Goal: Task Accomplishment & Management: Manage account settings

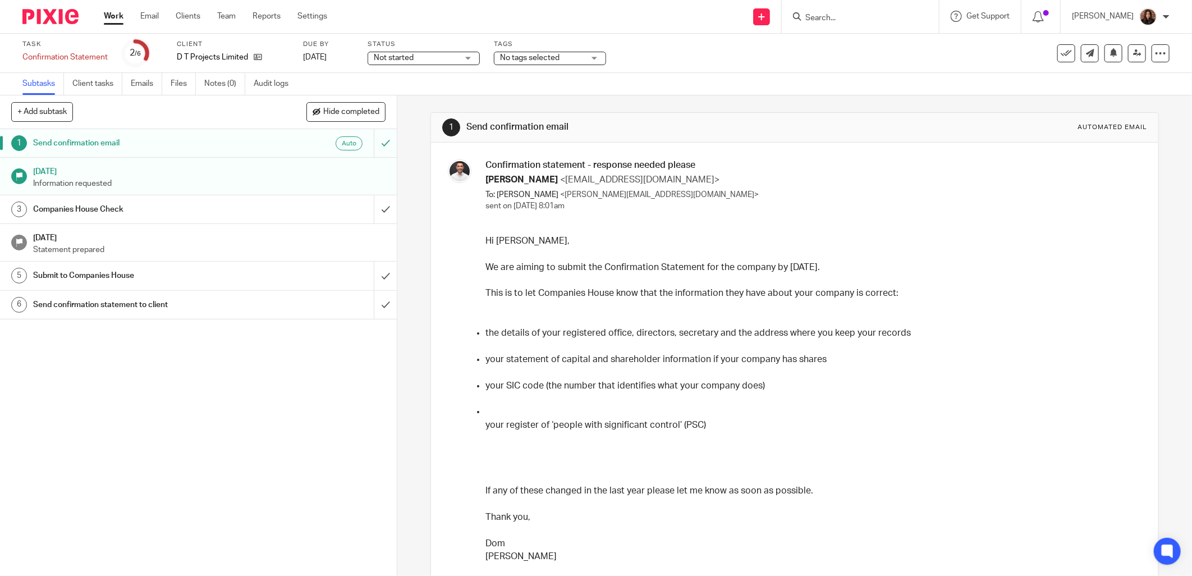
scroll to position [21, 0]
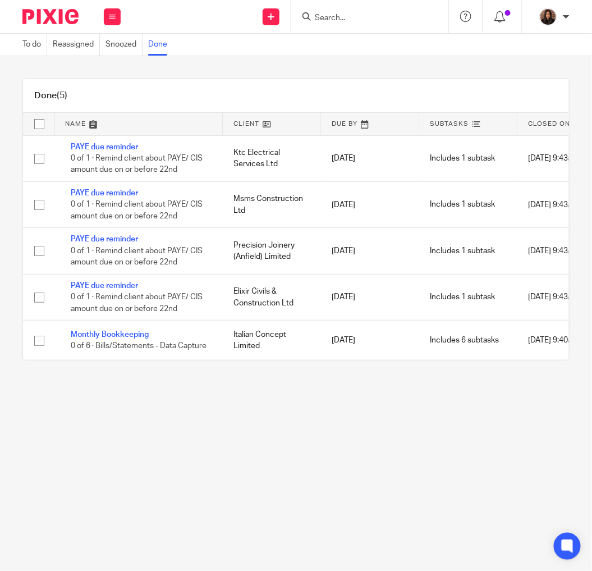
click at [343, 18] on input "Search" at bounding box center [364, 18] width 101 height 10
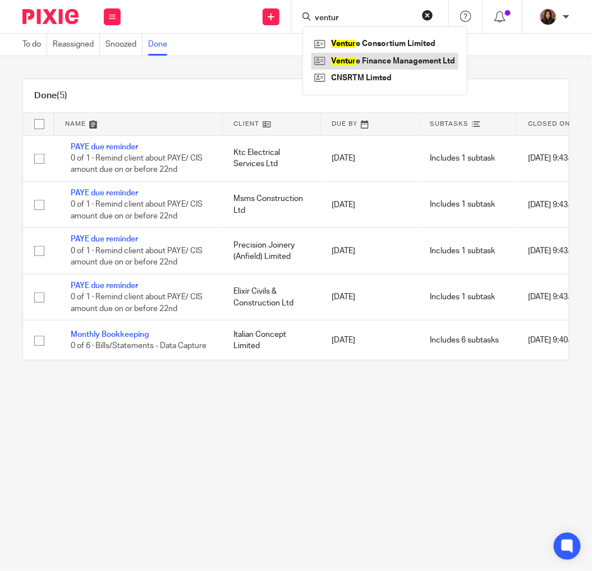
type input "ventur"
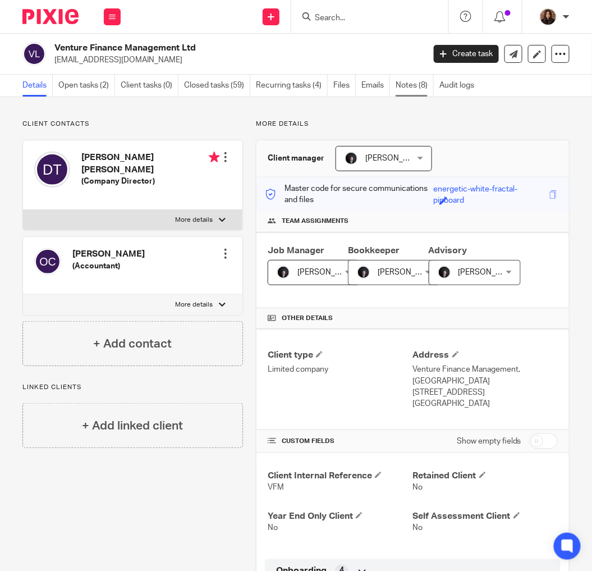
click at [410, 84] on link "Notes (8)" at bounding box center [415, 86] width 38 height 22
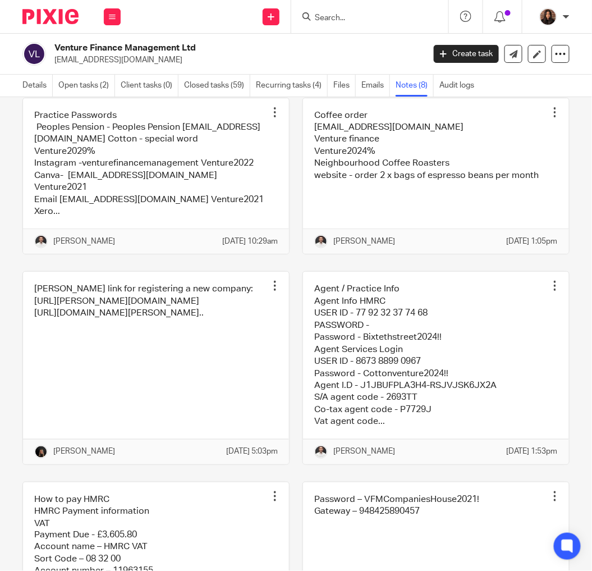
scroll to position [208, 0]
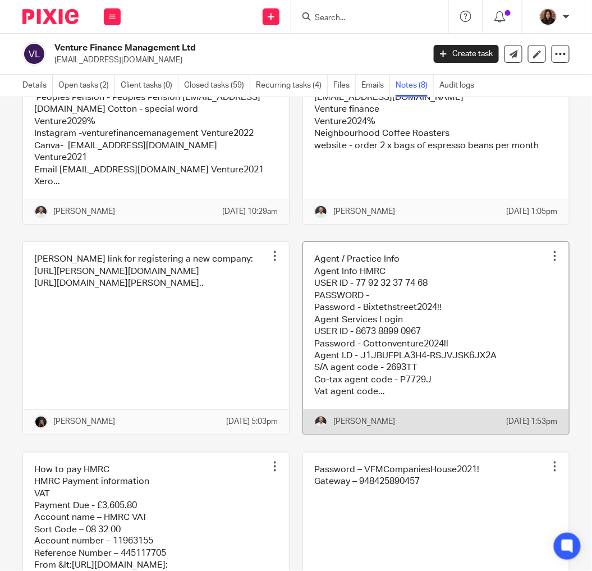
click at [350, 328] on link at bounding box center [436, 338] width 266 height 192
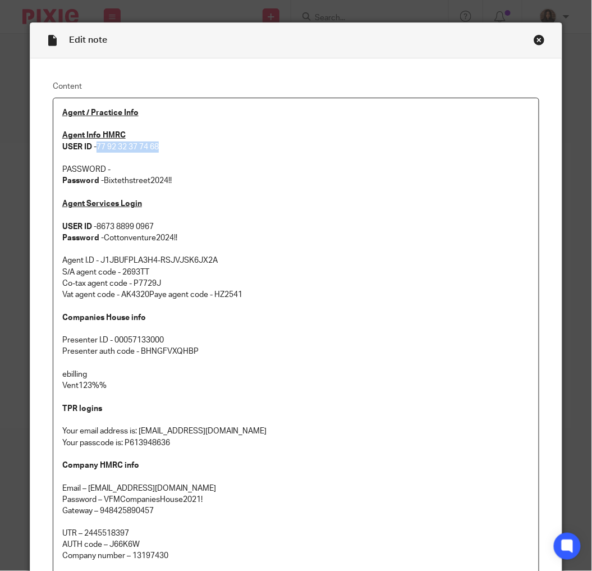
drag, startPoint x: 162, startPoint y: 145, endPoint x: 94, endPoint y: 152, distance: 68.2
click at [94, 152] on p "Agent Info HMRC USER ID - 77 92 32 37 74 68" at bounding box center [296, 141] width 468 height 23
copy p "77 92 32 37 74 68"
drag, startPoint x: 174, startPoint y: 181, endPoint x: 102, endPoint y: 187, distance: 72.1
click at [102, 186] on p "Password - Bixtethstreet2024!!" at bounding box center [296, 180] width 468 height 11
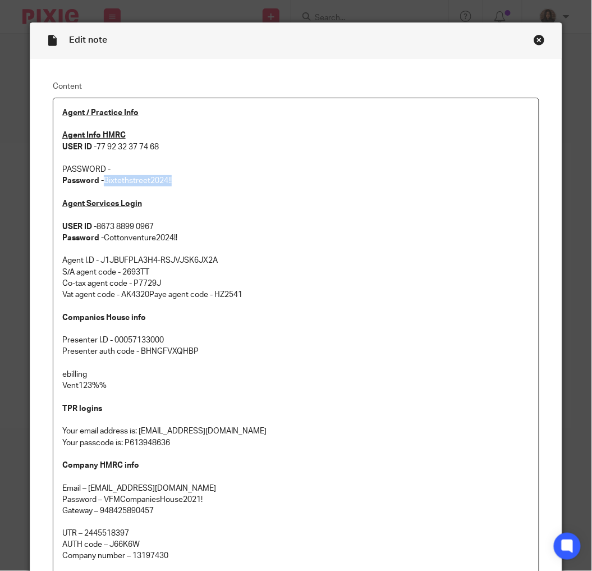
copy p "Bixtethstreet2024!!"
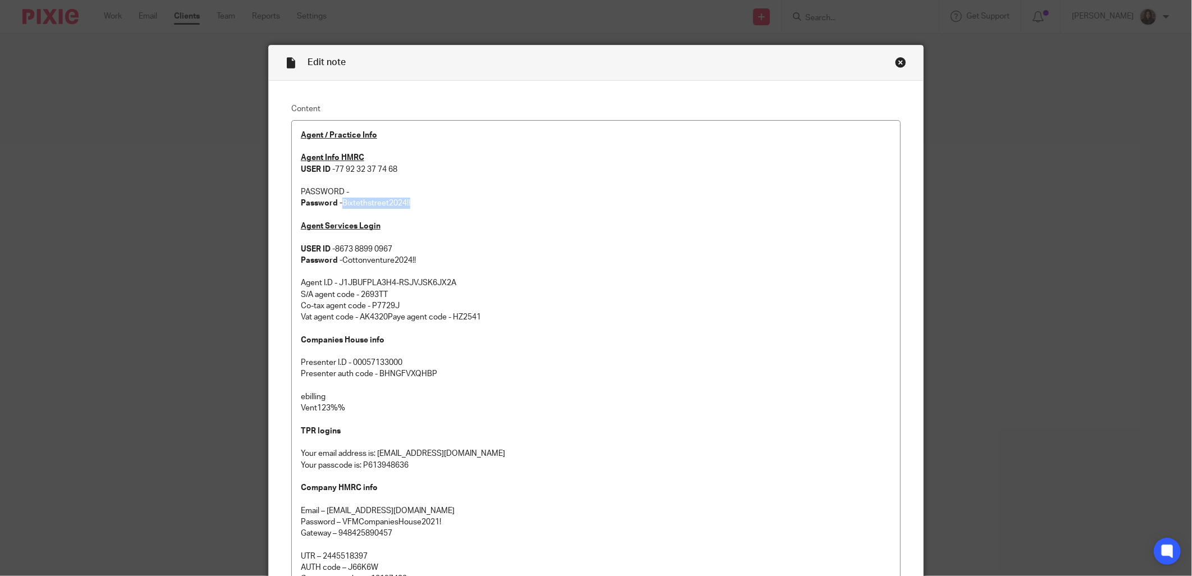
click at [591, 62] on div "Close this dialog window" at bounding box center [900, 62] width 11 height 11
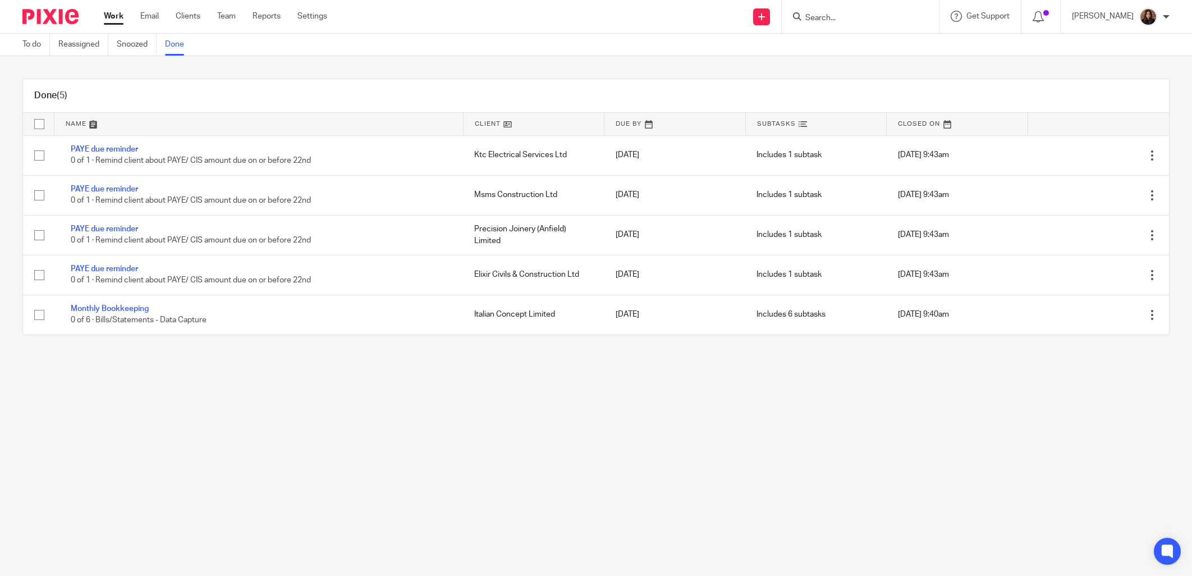
drag, startPoint x: 0, startPoint y: 0, endPoint x: 70, endPoint y: 67, distance: 96.8
click at [40, 45] on link "To do" at bounding box center [35, 45] width 27 height 22
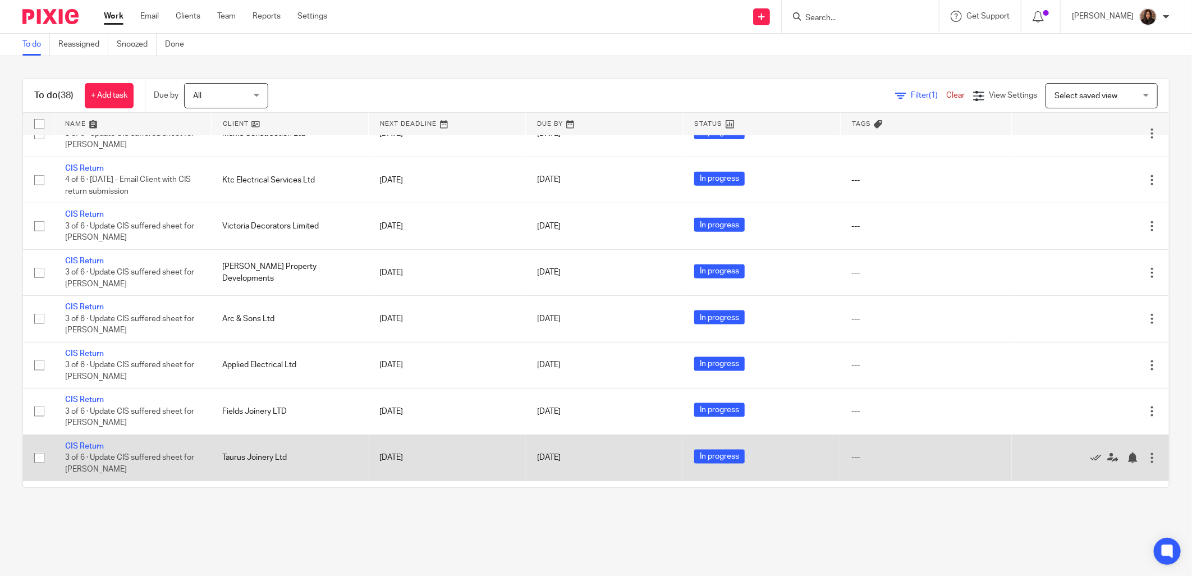
scroll to position [1142, 0]
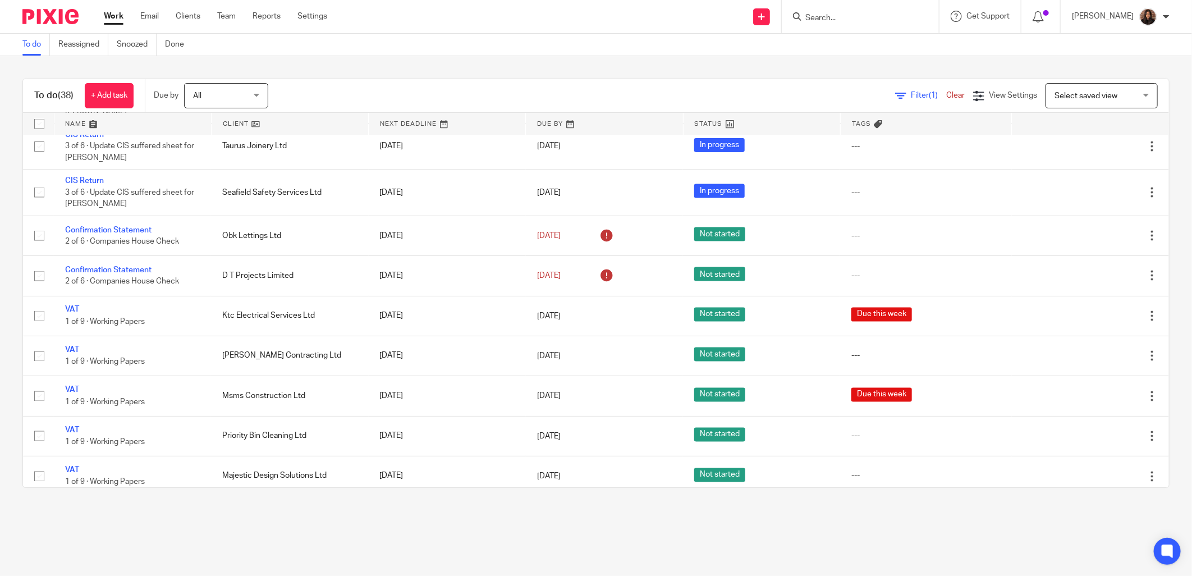
click at [895, 94] on icon at bounding box center [900, 95] width 11 height 11
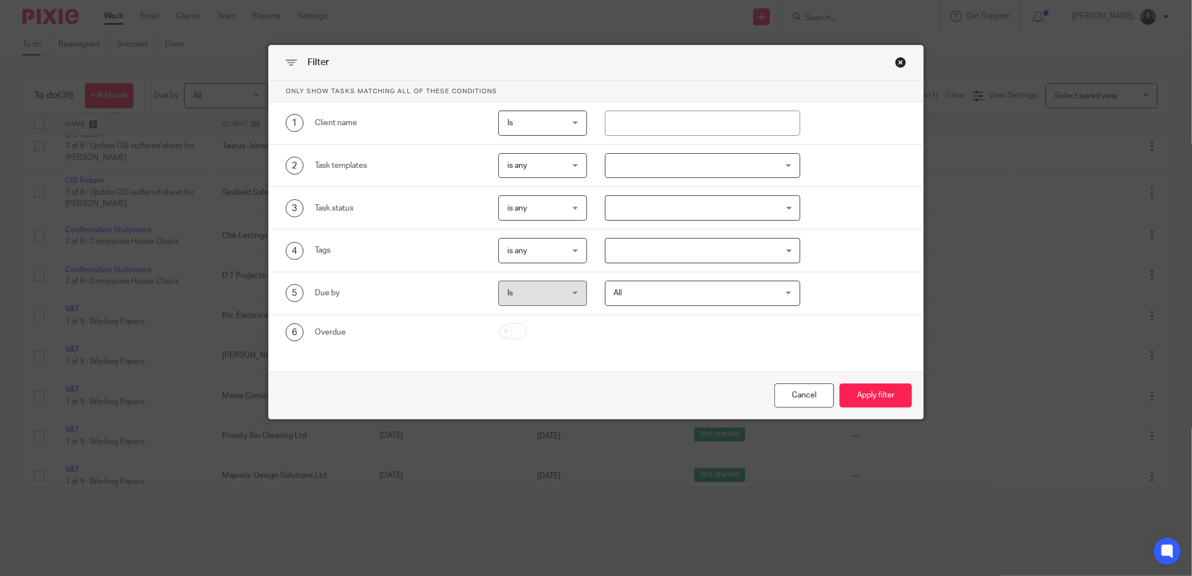
click at [728, 169] on div at bounding box center [702, 165] width 195 height 25
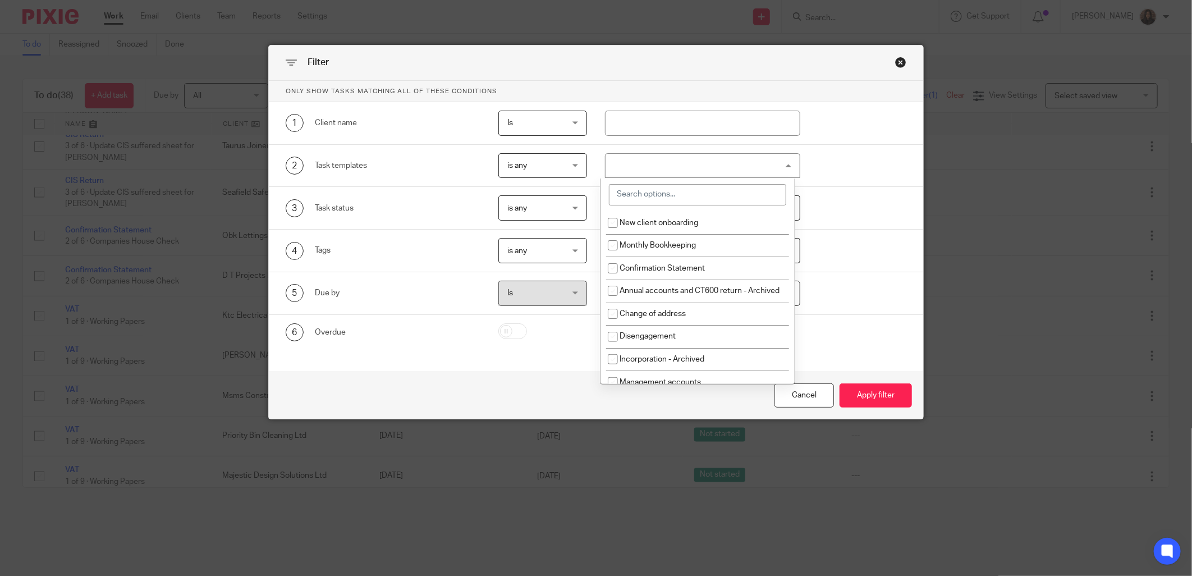
click at [845, 177] on div "2 Task templates is any is any is any is none is_any New client onboarding Mont…" at bounding box center [587, 165] width 638 height 25
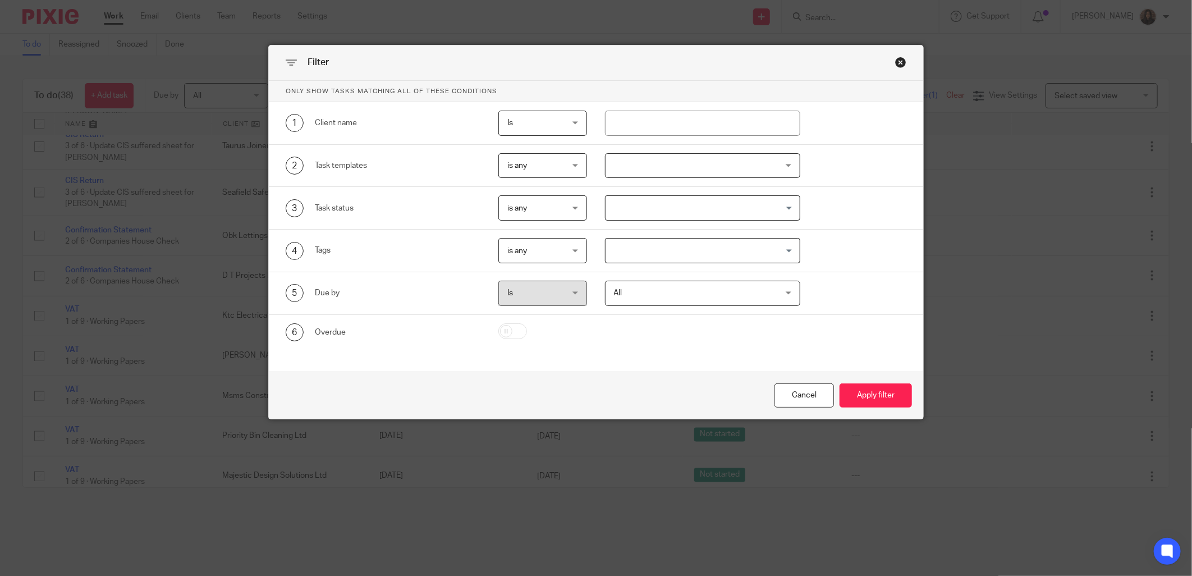
click at [767, 172] on div at bounding box center [702, 165] width 195 height 25
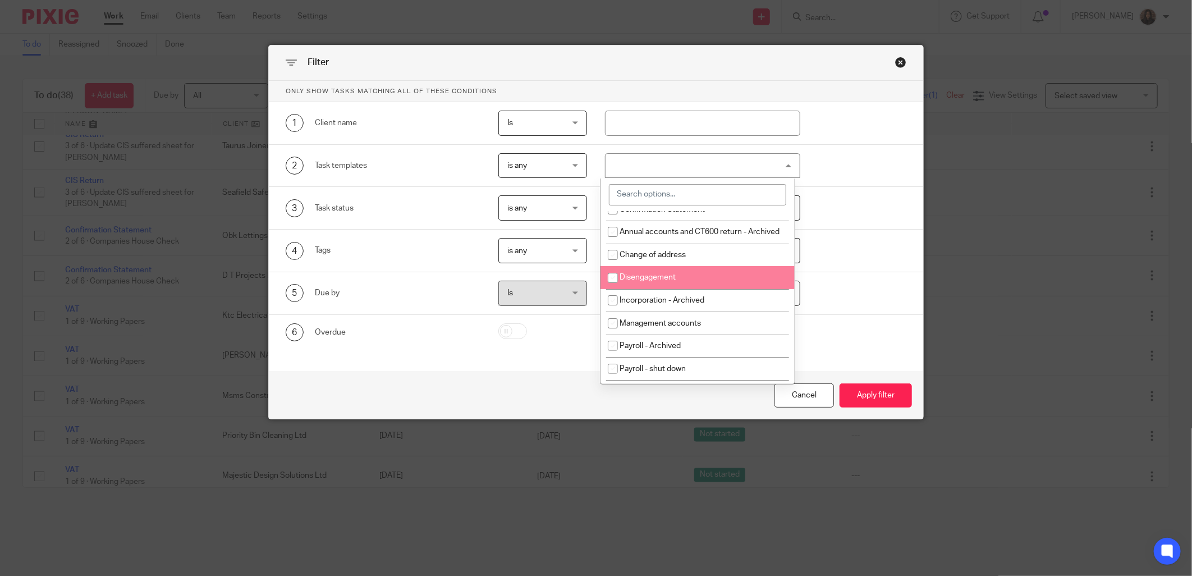
scroll to position [104, 0]
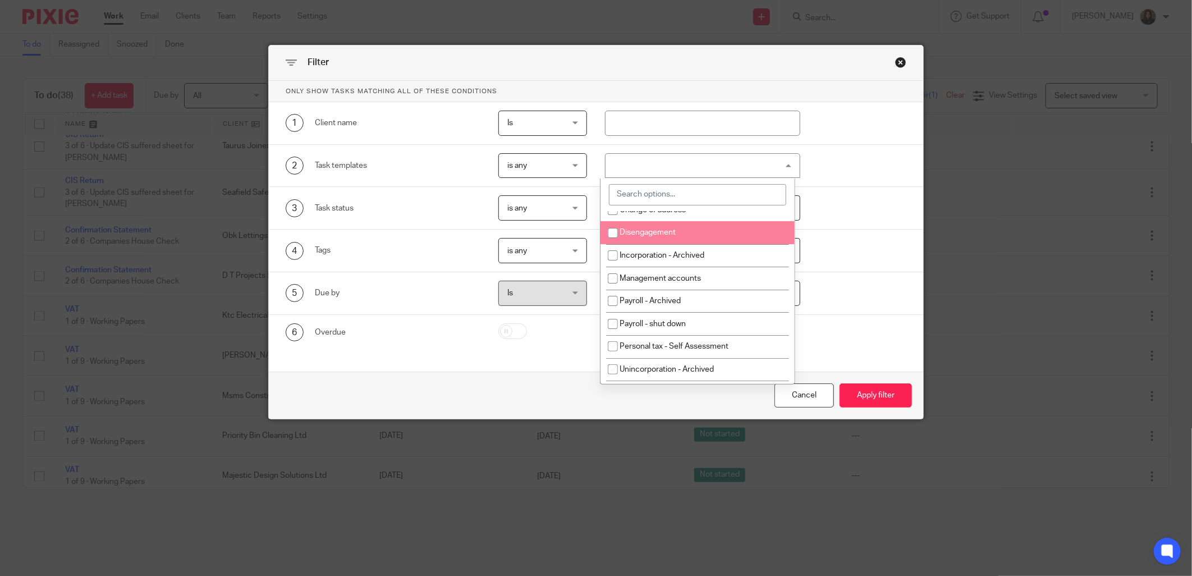
click at [895, 65] on div "Close this dialog window" at bounding box center [900, 62] width 11 height 11
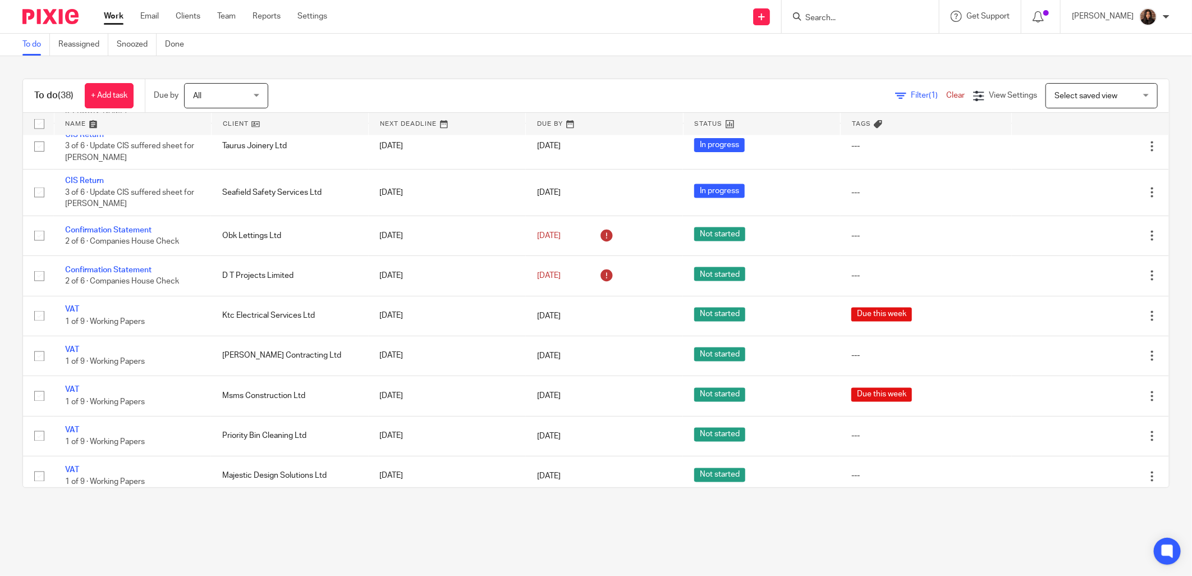
click at [911, 96] on span "Filter (1)" at bounding box center [928, 95] width 35 height 8
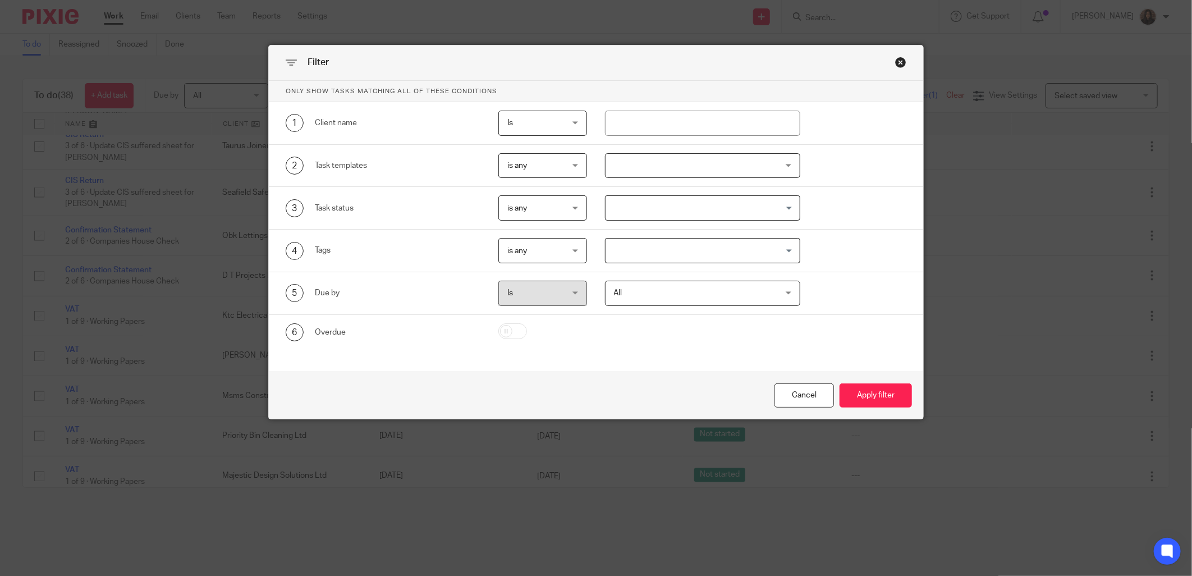
click at [713, 210] on input "Search for option" at bounding box center [700, 208] width 187 height 20
click at [587, 219] on div "Loading... Not started In progress Done" at bounding box center [693, 207] width 213 height 25
click at [638, 245] on input "Search for option" at bounding box center [700, 251] width 187 height 20
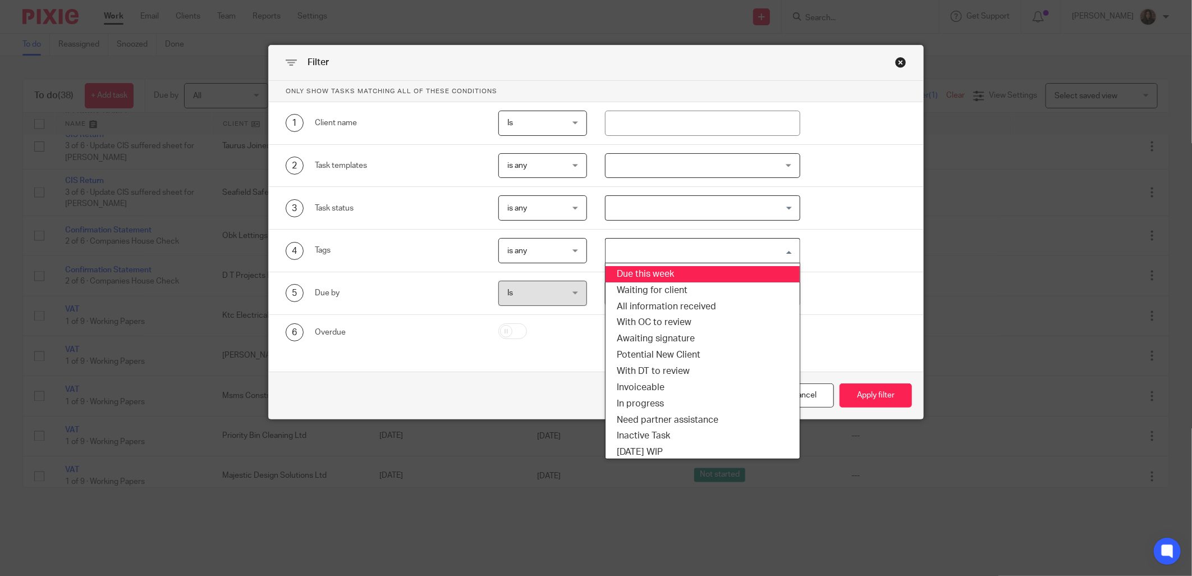
click at [649, 277] on li "Due this week" at bounding box center [702, 274] width 194 height 16
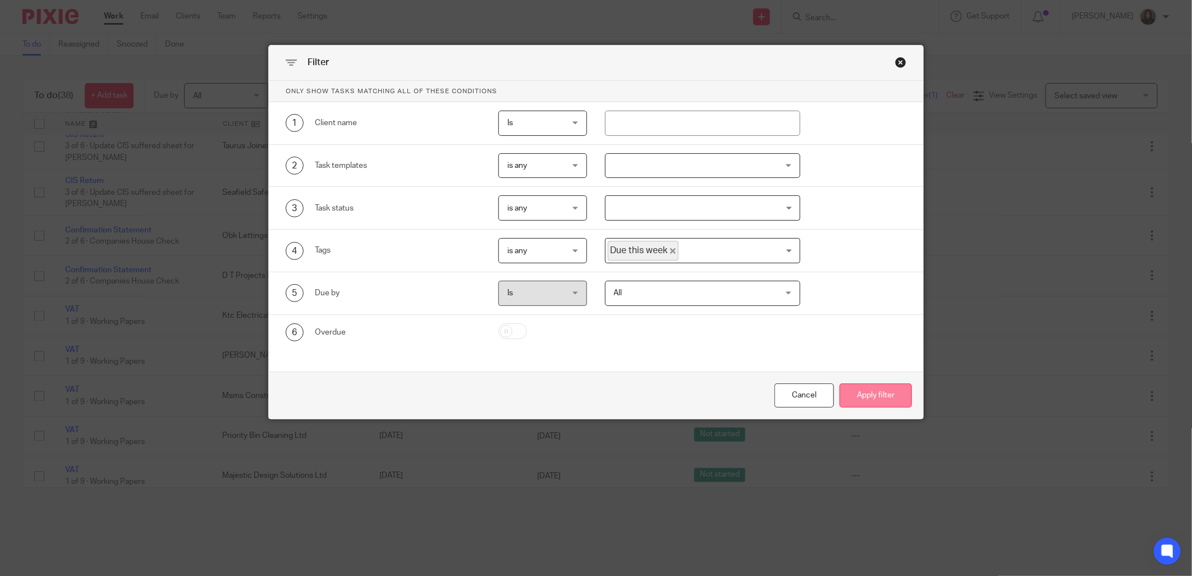
click at [854, 391] on button "Apply filter" at bounding box center [875, 395] width 72 height 24
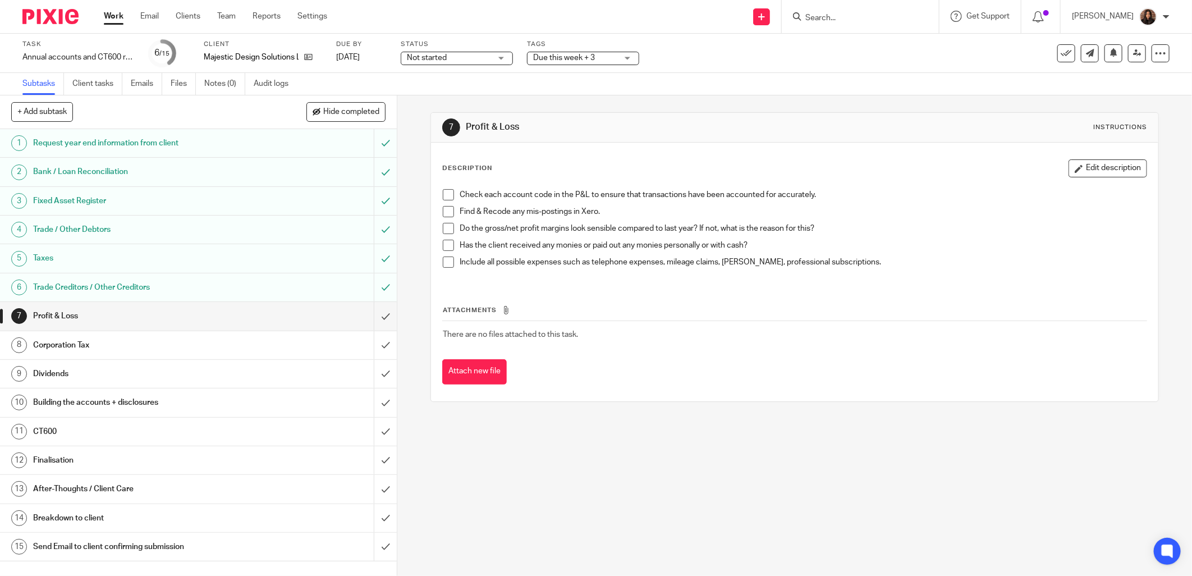
click at [444, 194] on span at bounding box center [448, 194] width 11 height 11
click at [443, 209] on span at bounding box center [448, 211] width 11 height 11
click at [448, 228] on span at bounding box center [448, 228] width 11 height 11
click at [340, 343] on div "Corporation Tax" at bounding box center [197, 345] width 329 height 17
